Goal: Complete application form

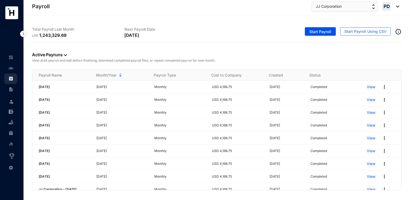
click at [17, 67] on ul "Leave Incentive Management Settings" at bounding box center [11, 112] width 23 height 121
click at [13, 68] on link at bounding box center [15, 67] width 13 height 5
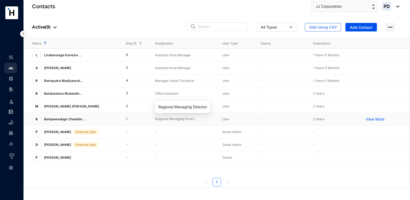
click at [159, 119] on p "Regional Managing Direct..." at bounding box center [184, 119] width 59 height 5
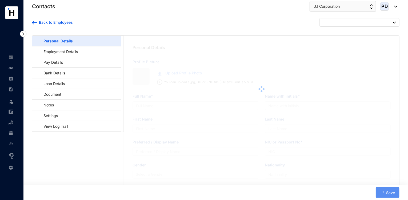
type input "Balapuwaduge [PERSON_NAME] Collindra Mendis"
type input "B.C.S.C. Mendis"
type input "Mendis"
type input "[PERSON_NAME]"
type input "752161860V"
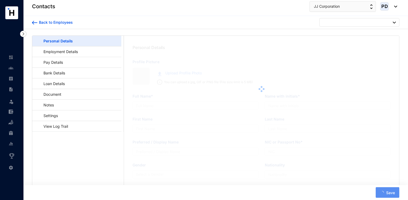
type input "773219917"
type input "No.33/20, "Collinton" Kadalana, [GEOGRAPHIC_DATA]"
type input "[DATE]"
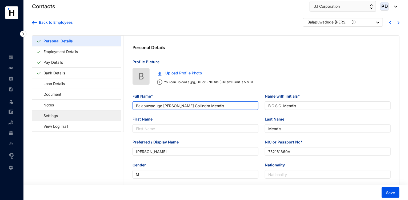
drag, startPoint x: 237, startPoint y: 109, endPoint x: 58, endPoint y: 120, distance: 178.8
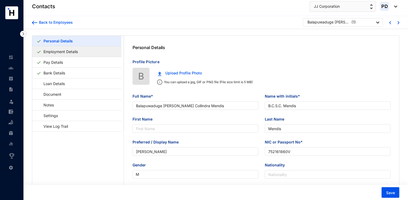
click at [67, 55] on link "Employment Details" at bounding box center [60, 51] width 39 height 11
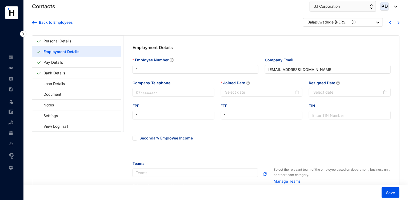
type input "[DATE]"
click at [69, 44] on link "Personal Details" at bounding box center [57, 40] width 32 height 11
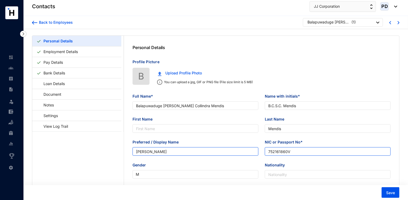
drag, startPoint x: 305, startPoint y: 149, endPoint x: 227, endPoint y: 153, distance: 78.0
click at [227, 153] on div "Preferred / Display Name [PERSON_NAME] or Passport No* 752161860V" at bounding box center [261, 150] width 265 height 23
